Goal: Task Accomplishment & Management: Use online tool/utility

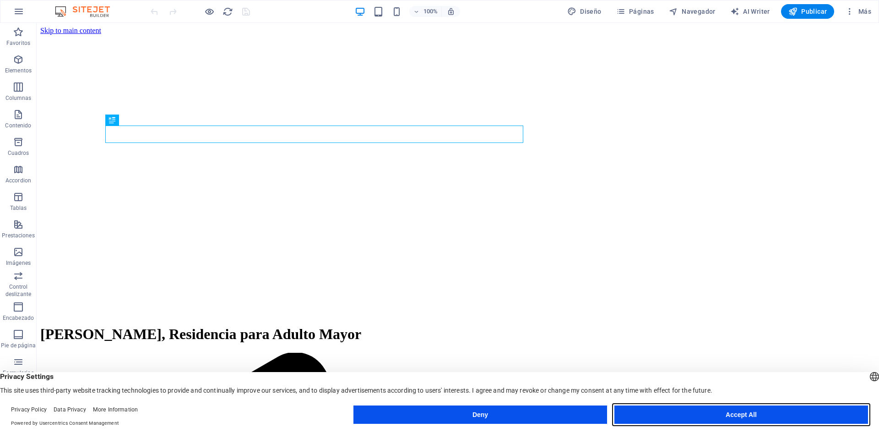
click at [756, 414] on button "Accept All" at bounding box center [742, 414] width 254 height 18
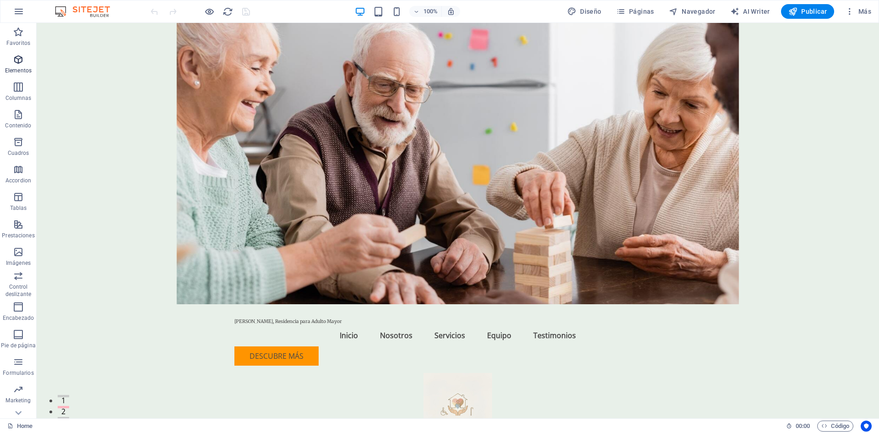
click at [13, 67] on p "Elementos" at bounding box center [18, 70] width 27 height 7
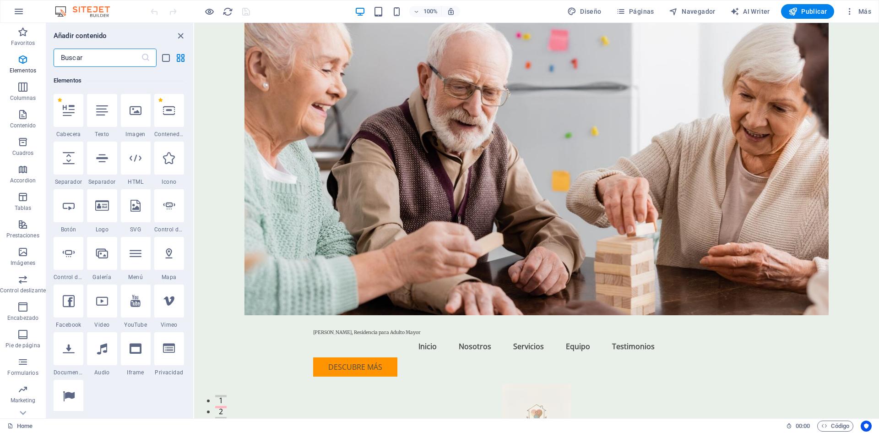
scroll to position [173, 0]
click at [98, 60] on input "text" at bounding box center [97, 58] width 87 height 18
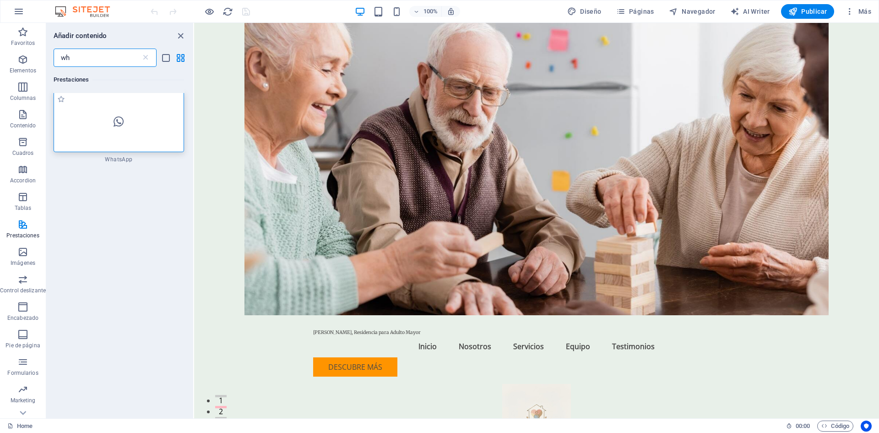
scroll to position [0, 0]
type input "wh"
click at [114, 113] on div at bounding box center [119, 123] width 131 height 60
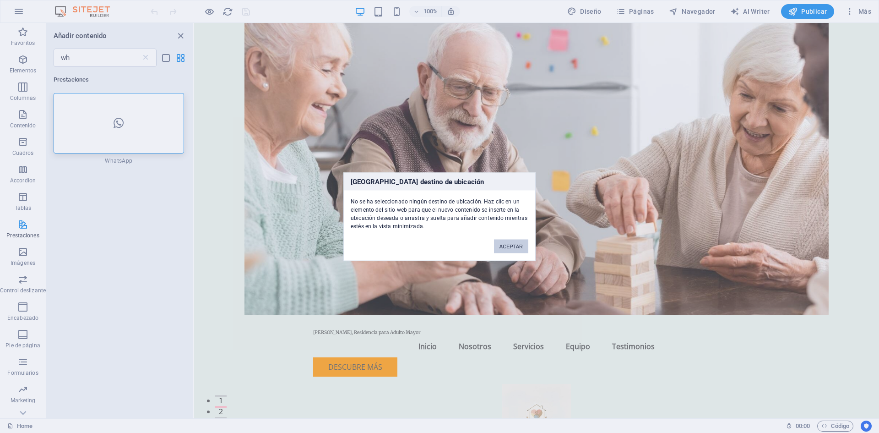
click at [502, 244] on button "ACEPTAR" at bounding box center [511, 246] width 34 height 14
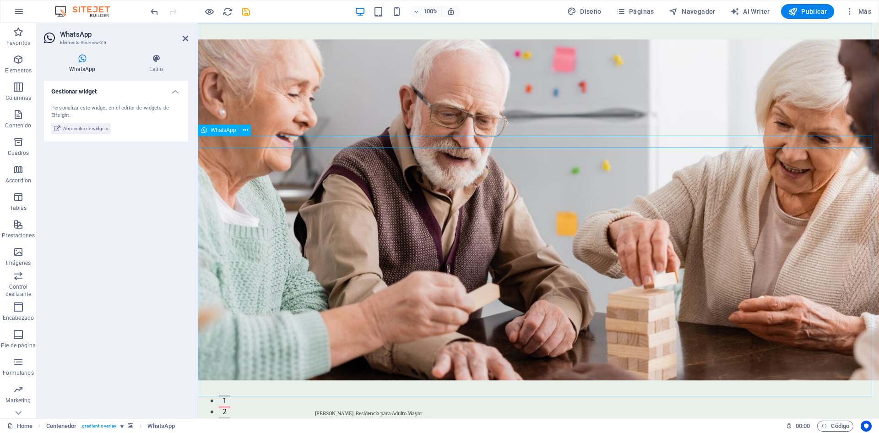
click at [212, 130] on span "WhatsApp" at bounding box center [223, 129] width 25 height 5
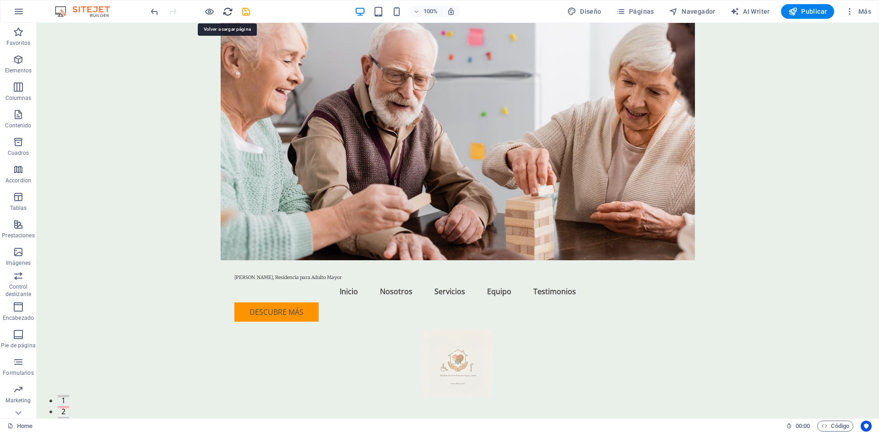
click at [226, 10] on icon "reload" at bounding box center [228, 11] width 11 height 11
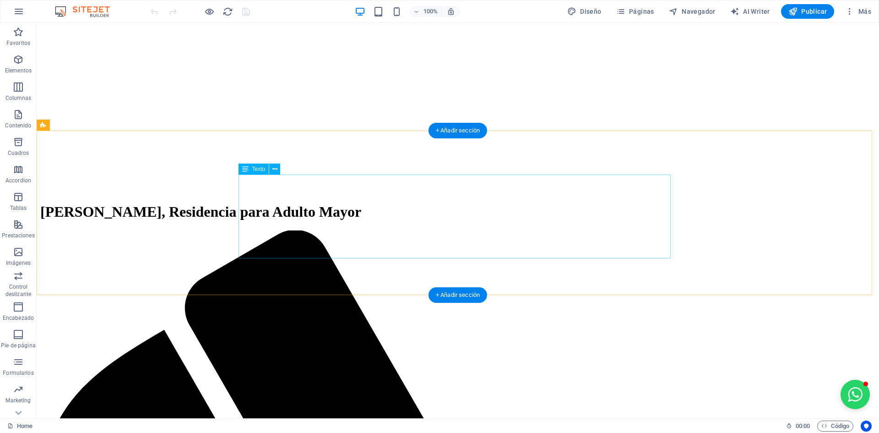
scroll to position [137, 0]
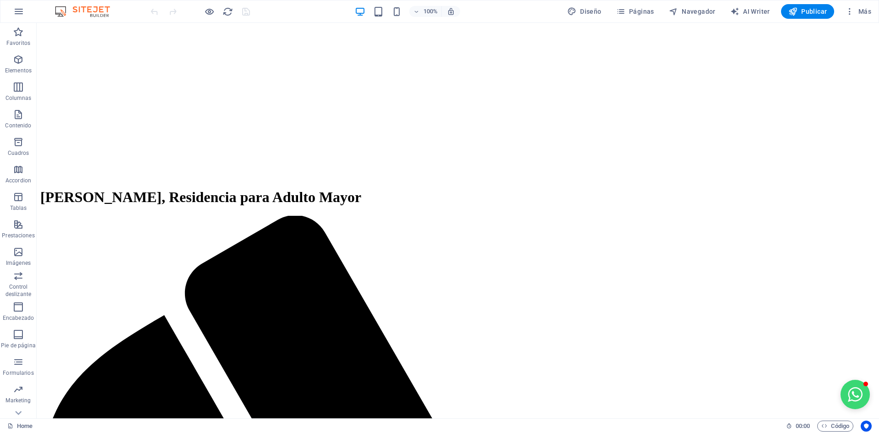
click at [846, 395] on button "Open chat window" at bounding box center [855, 394] width 29 height 29
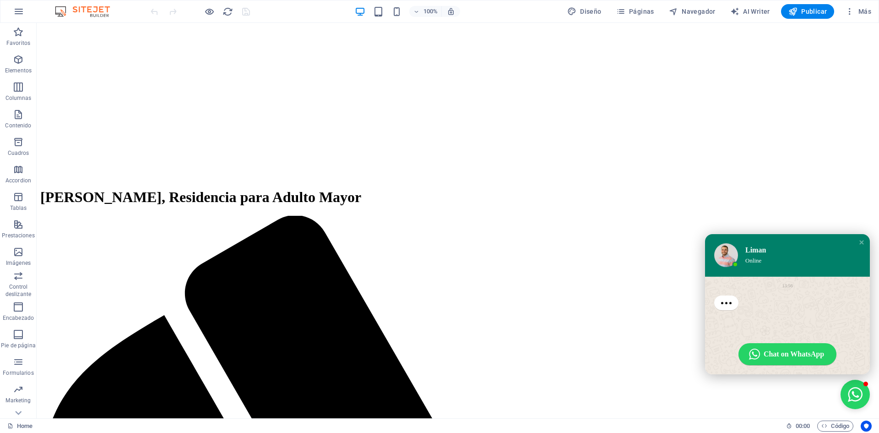
click at [720, 244] on img at bounding box center [726, 255] width 24 height 24
click at [748, 245] on div "Liman" at bounding box center [800, 249] width 108 height 9
click at [793, 355] on span "Chat on WhatsApp" at bounding box center [794, 354] width 60 height 10
click at [847, 391] on button "Close chat window" at bounding box center [855, 394] width 29 height 29
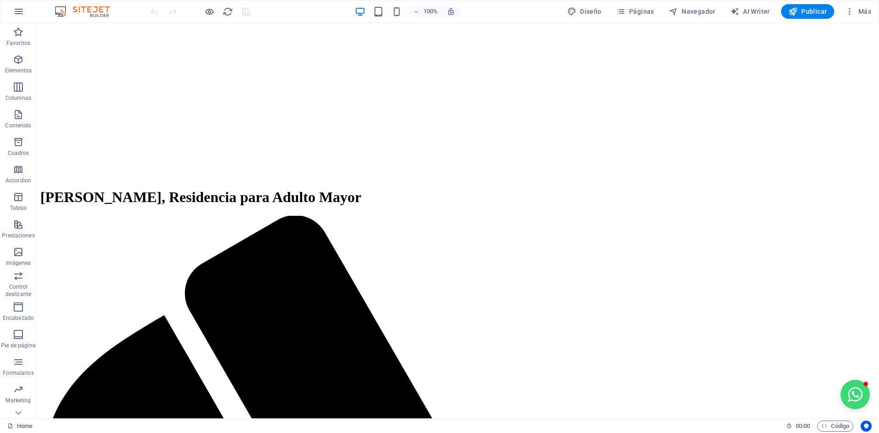
click at [847, 391] on button "Open chat window" at bounding box center [855, 394] width 29 height 29
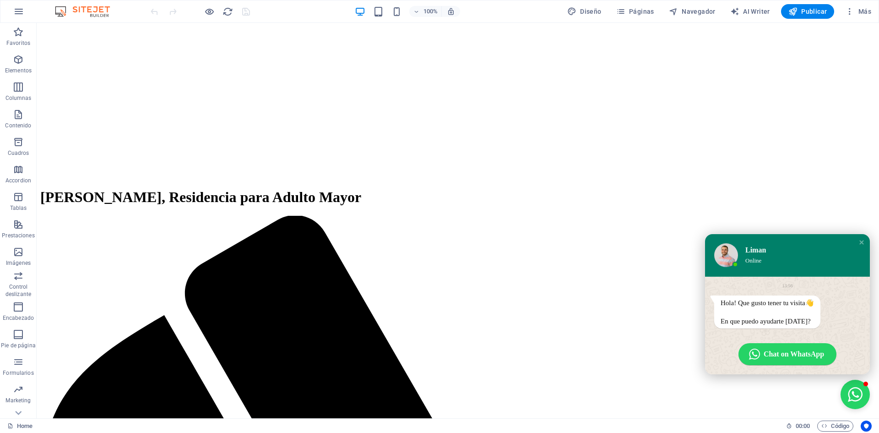
click at [749, 245] on div "Liman" at bounding box center [800, 249] width 108 height 9
click at [714, 243] on img at bounding box center [726, 255] width 24 height 24
click at [16, 59] on icon "button" at bounding box center [18, 59] width 11 height 11
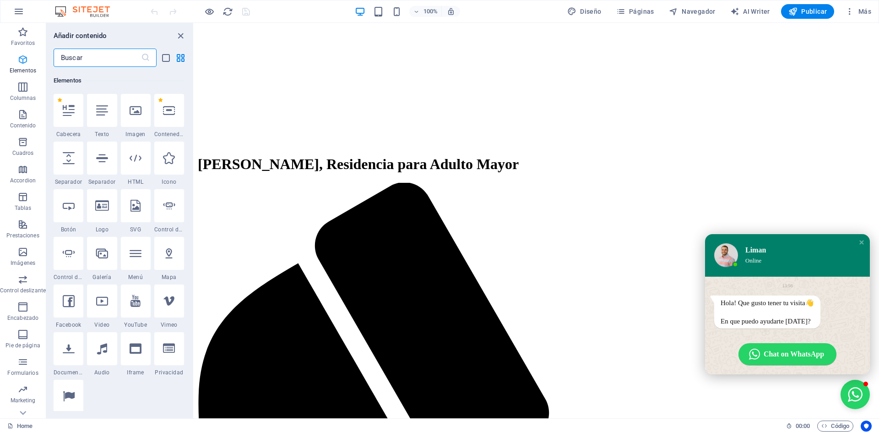
scroll to position [173, 0]
click at [107, 60] on input "text" at bounding box center [97, 58] width 87 height 18
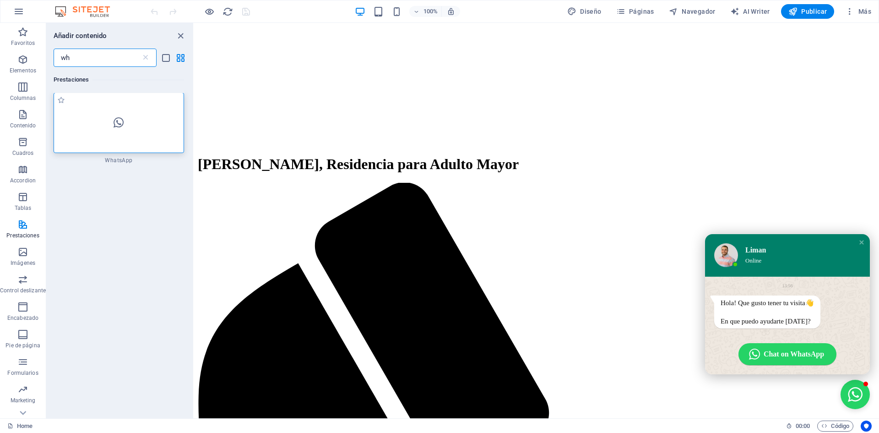
scroll to position [0, 0]
type input "wh"
click at [123, 119] on icon at bounding box center [119, 123] width 10 height 12
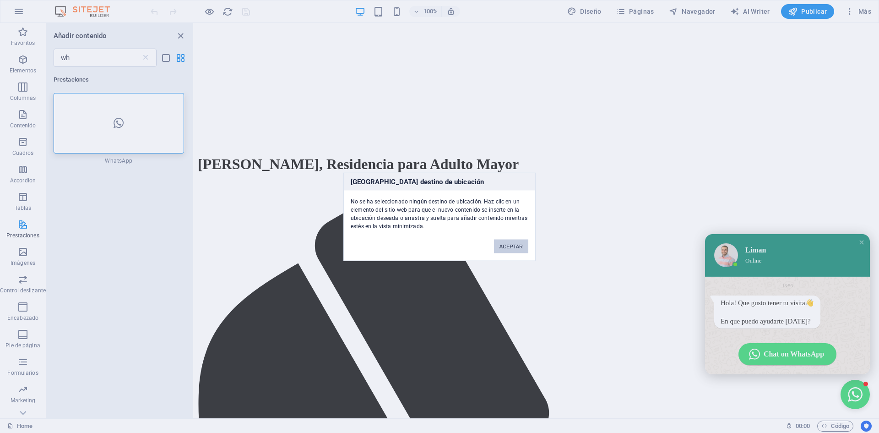
click at [516, 245] on button "ACEPTAR" at bounding box center [511, 246] width 34 height 14
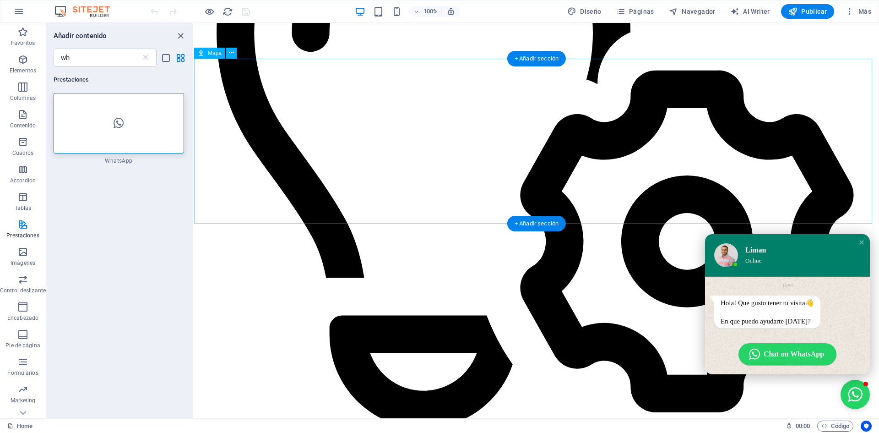
scroll to position [2877, 0]
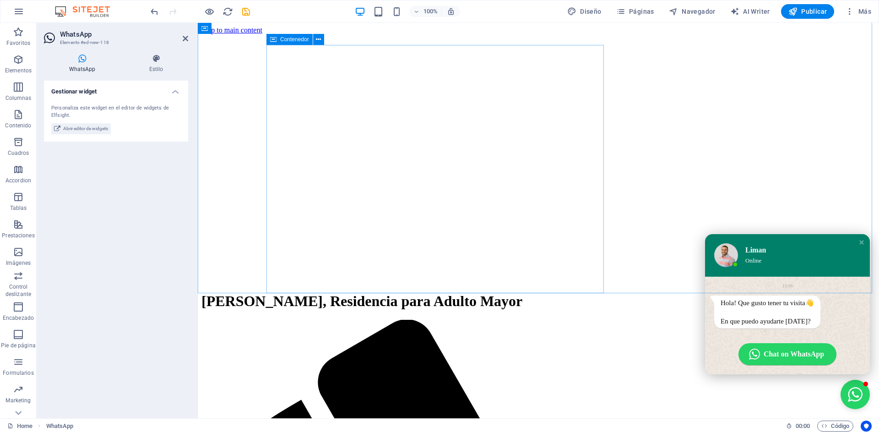
scroll to position [0, 0]
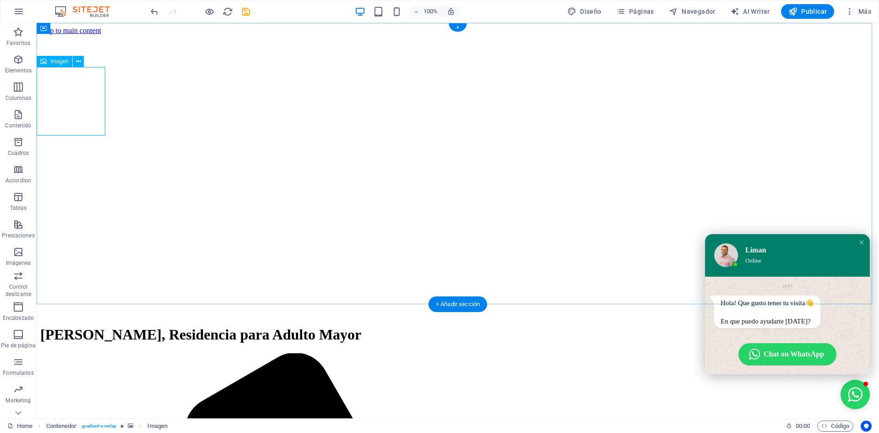
click at [80, 62] on icon at bounding box center [78, 62] width 5 height 10
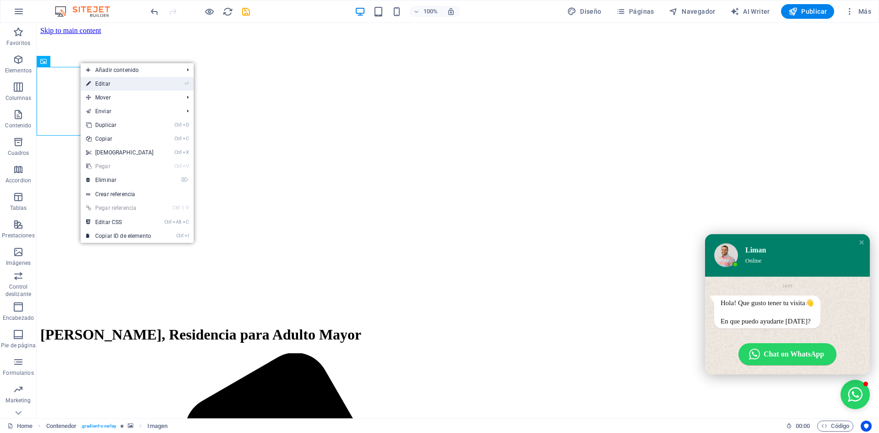
click at [110, 83] on link "⏎ Editar" at bounding box center [120, 84] width 79 height 14
select select "px"
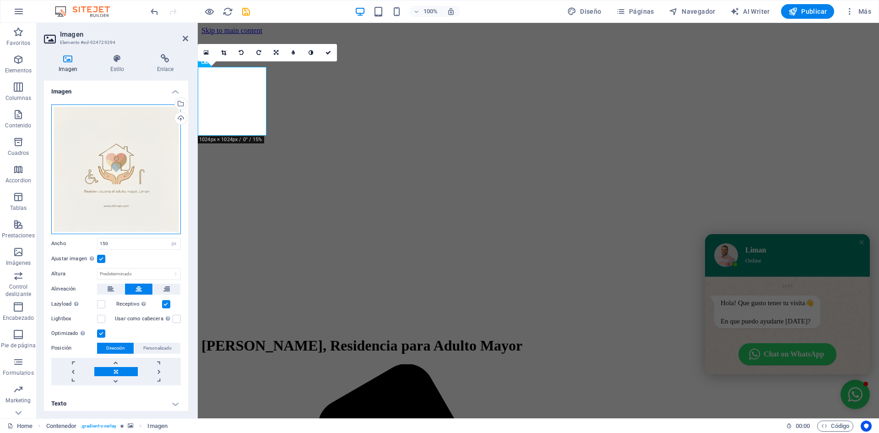
click at [121, 174] on div "Arrastra archivos aquí, haz clic para escoger archivos o selecciona archivos de…" at bounding box center [116, 169] width 130 height 130
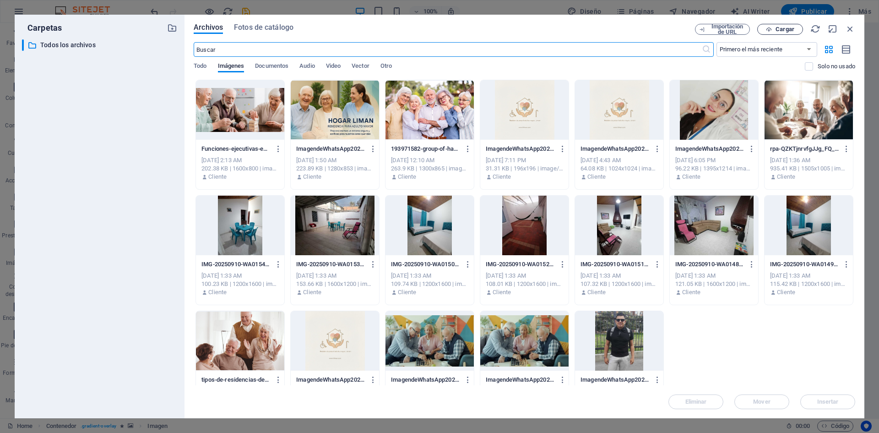
click at [786, 25] on button "Cargar" at bounding box center [781, 29] width 46 height 11
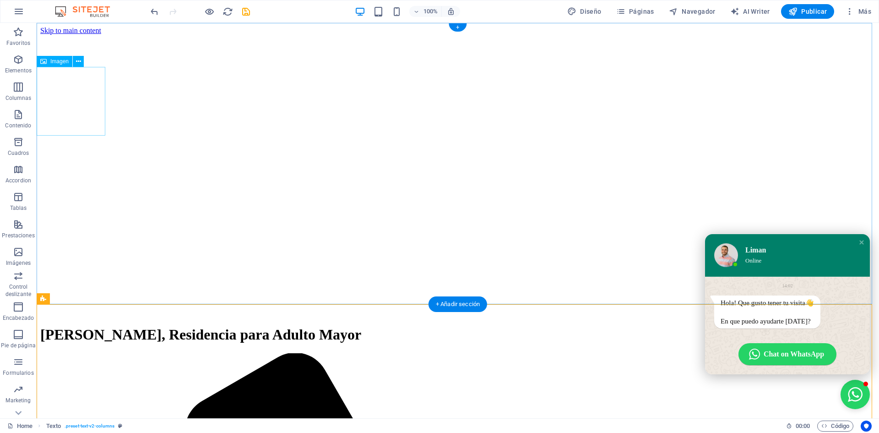
drag, startPoint x: 78, startPoint y: 106, endPoint x: 132, endPoint y: 246, distance: 150.2
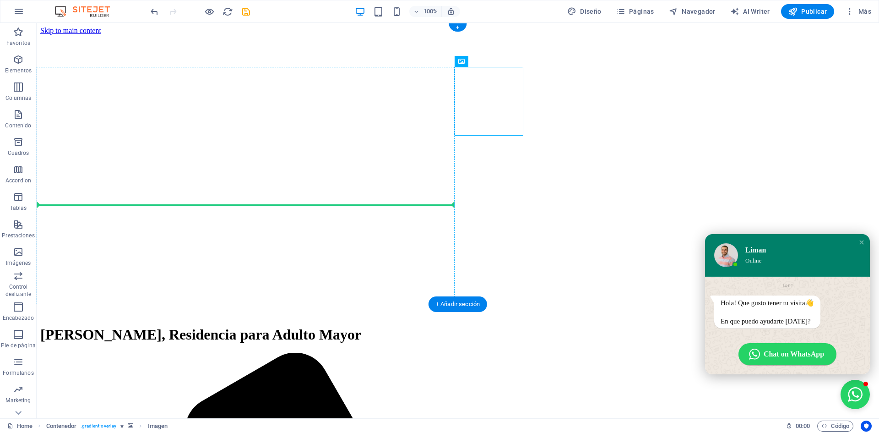
drag, startPoint x: 498, startPoint y: 113, endPoint x: 265, endPoint y: 205, distance: 250.5
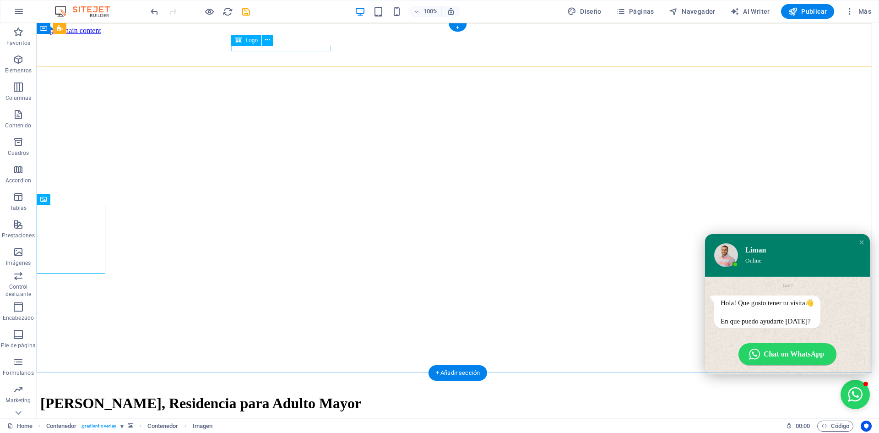
click at [291, 395] on div "[PERSON_NAME], Residencia para Adulto Mayor" at bounding box center [457, 403] width 835 height 17
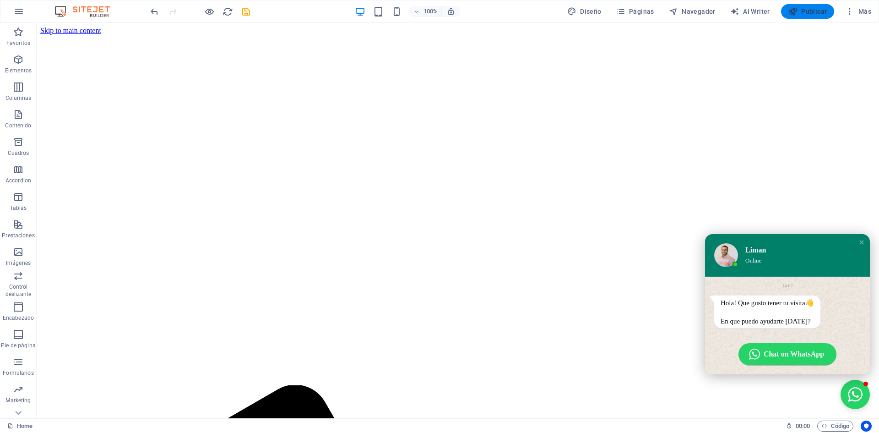
click at [818, 12] on span "Publicar" at bounding box center [808, 11] width 39 height 9
checkbox input "false"
